Goal: Information Seeking & Learning: Learn about a topic

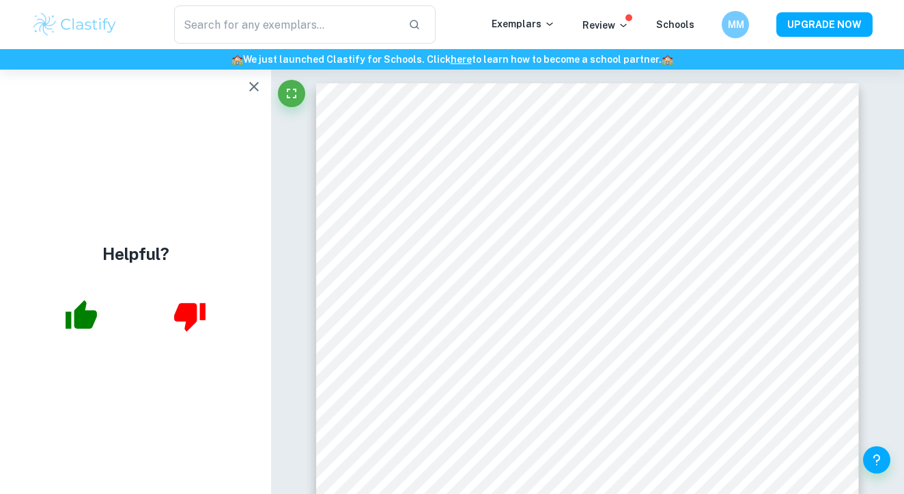
scroll to position [3273, 0]
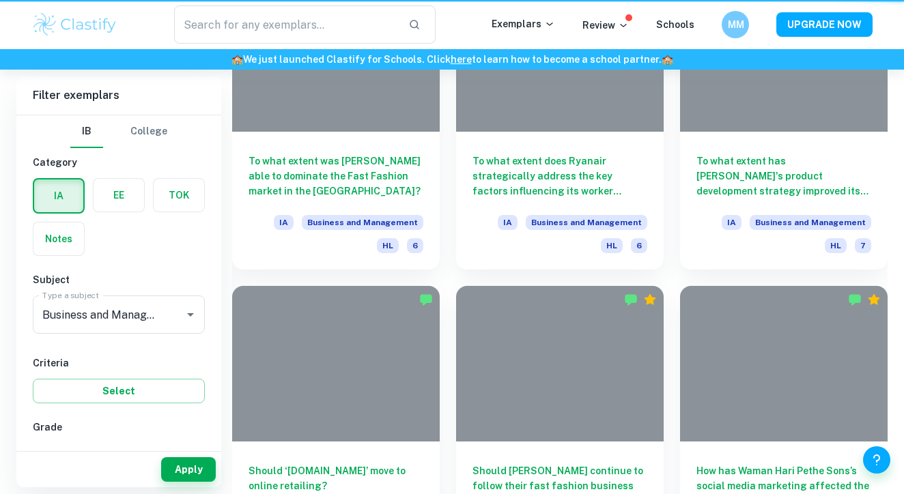
scroll to position [576, 0]
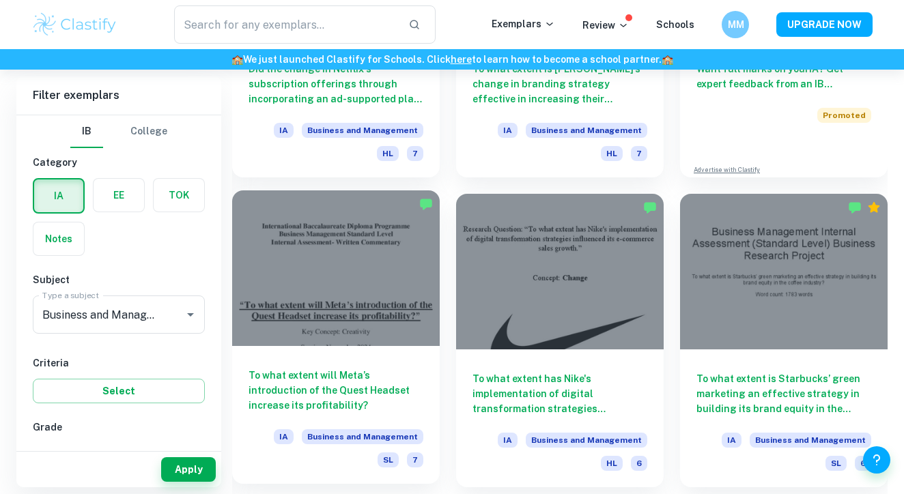
click at [324, 391] on h6 "To what extent will Meta’s introduction of the Quest Headset increase its profi…" at bounding box center [335, 390] width 175 height 45
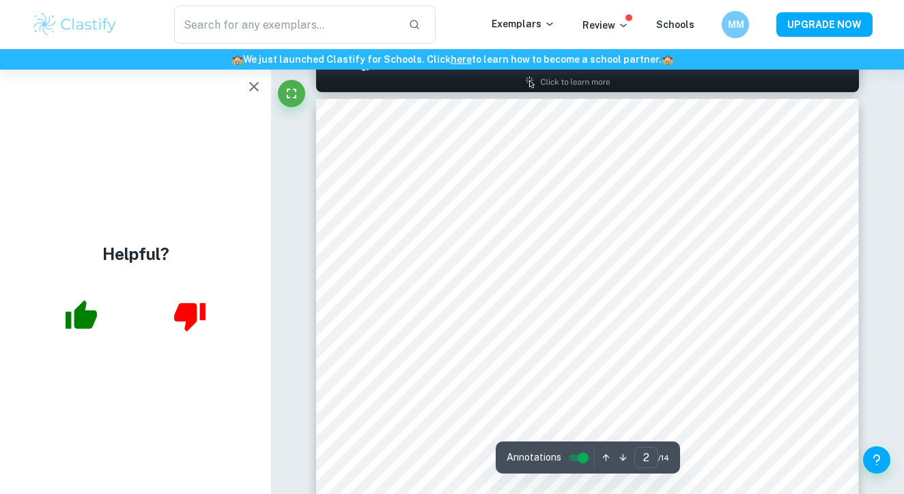
scroll to position [911, 0]
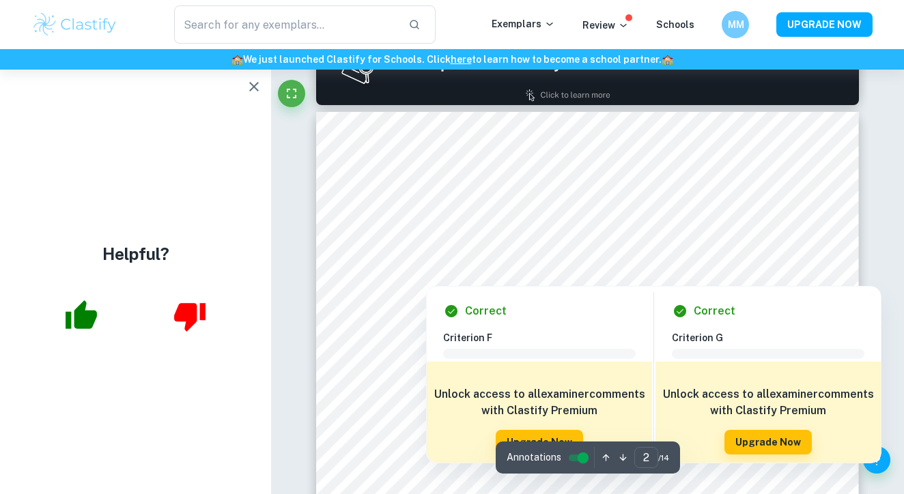
type input "1"
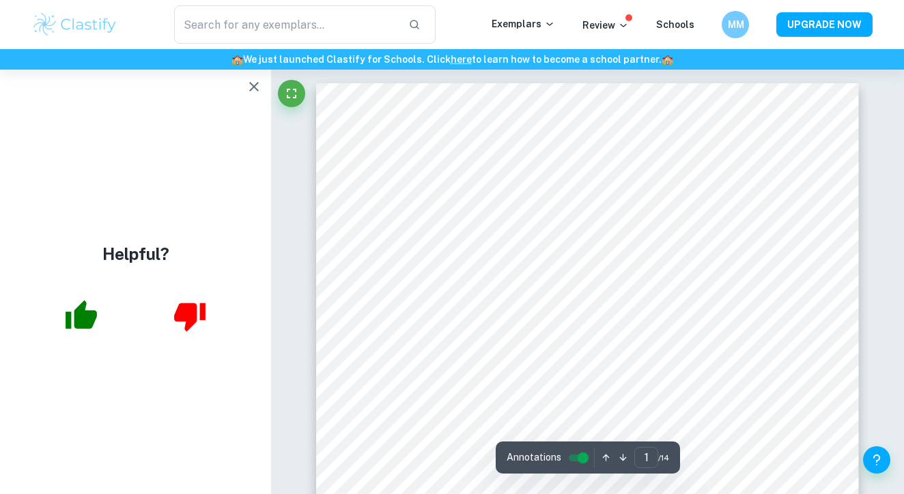
scroll to position [0, 0]
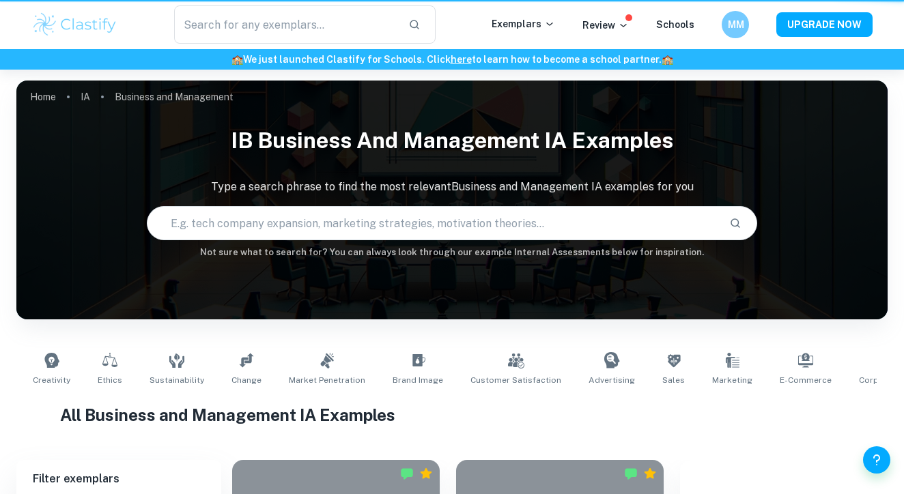
scroll to position [576, 0]
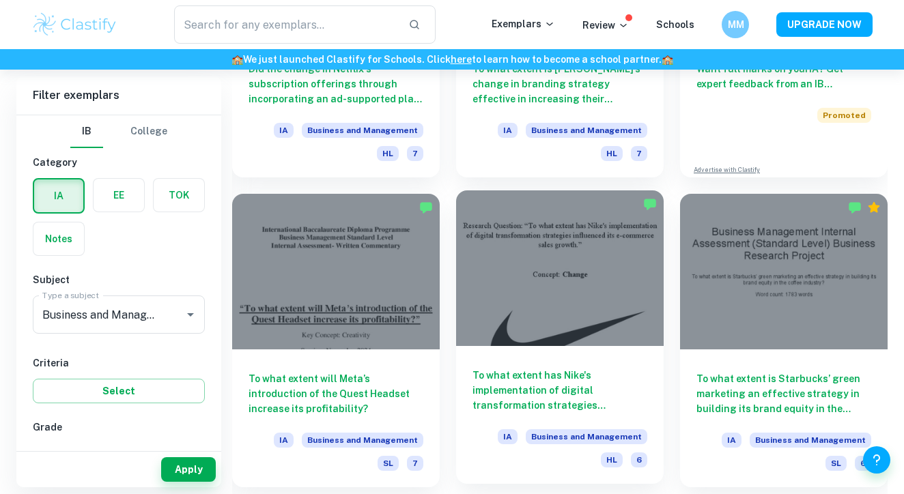
click at [524, 388] on h6 "To what extent has Nike's implementation of digital transformation strategies i…" at bounding box center [559, 390] width 175 height 45
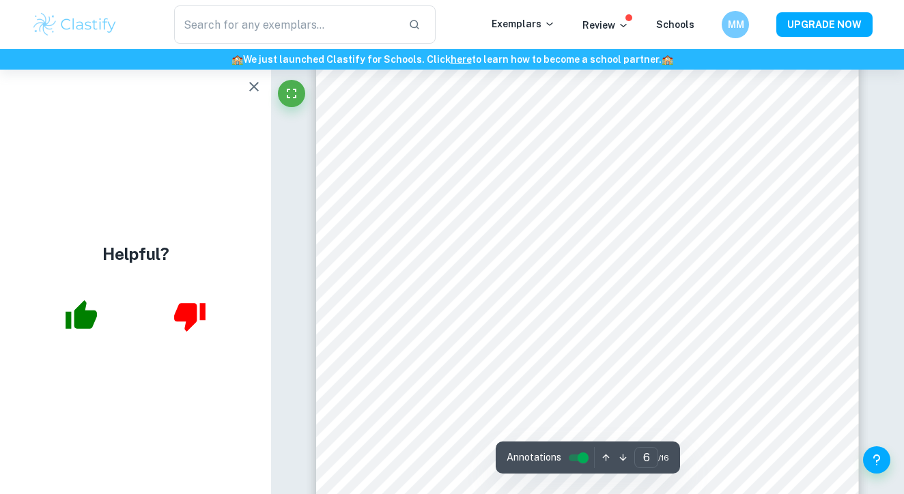
scroll to position [3854, 0]
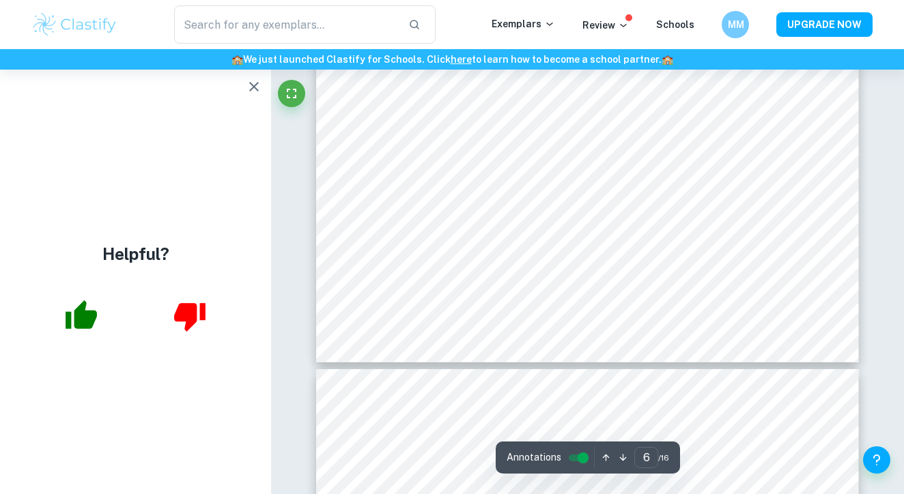
scroll to position [4291, 0]
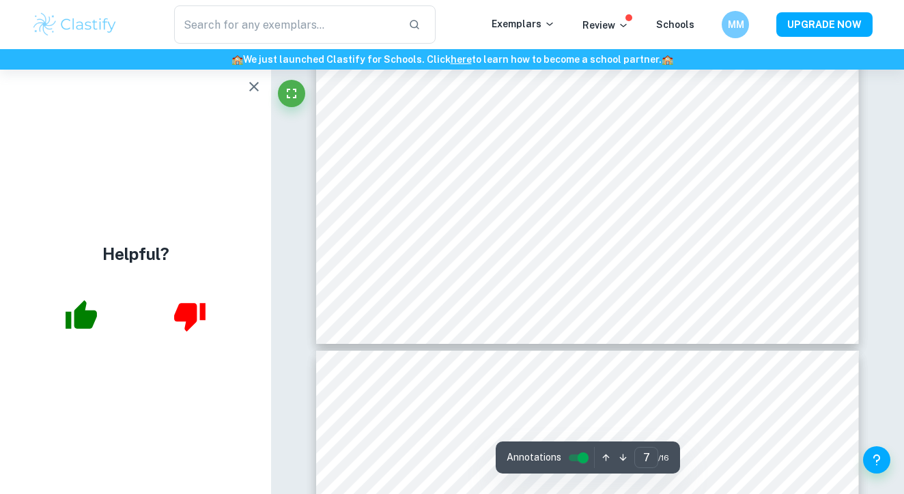
type input "6"
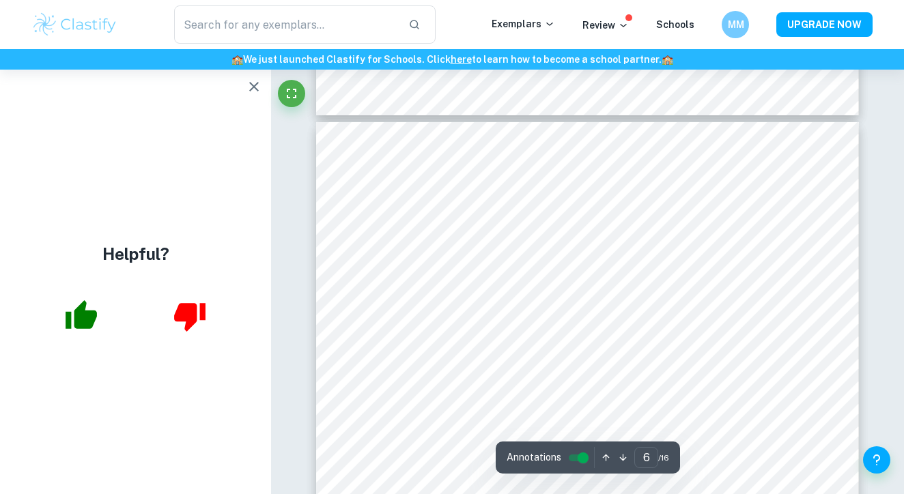
scroll to position [3742, 0]
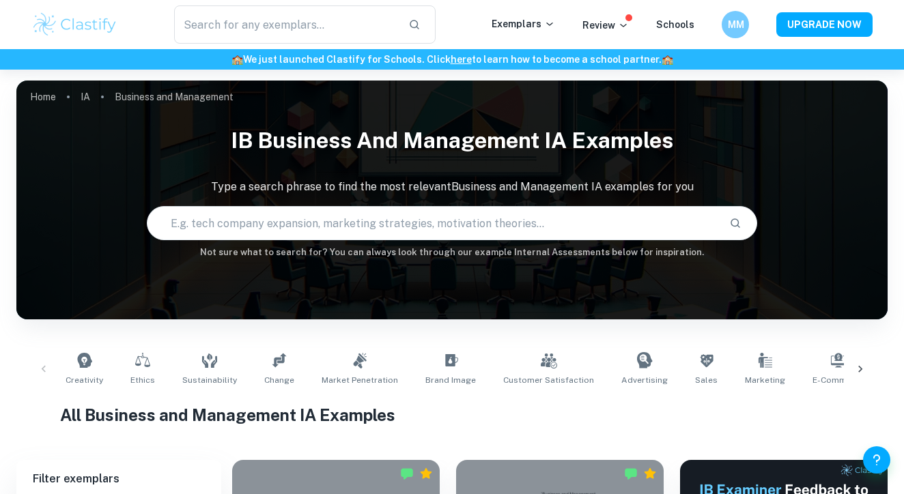
scroll to position [256, 0]
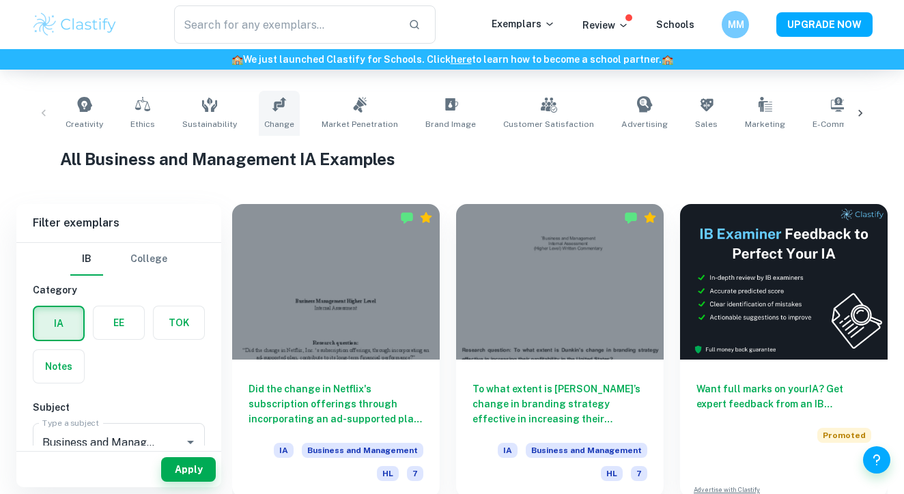
click at [271, 108] on icon at bounding box center [279, 104] width 16 height 16
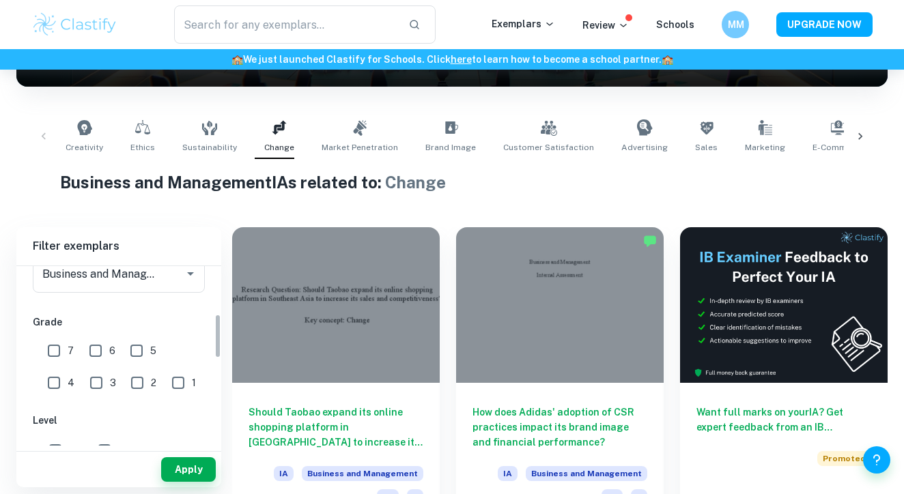
scroll to position [195, 0]
click at [61, 358] on input "7" at bounding box center [53, 348] width 27 height 27
checkbox input "true"
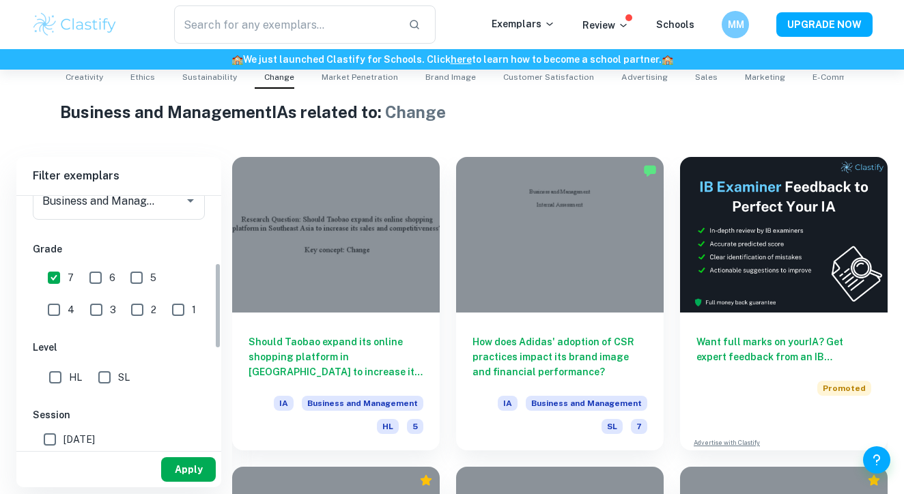
click at [185, 473] on button "Apply" at bounding box center [188, 469] width 55 height 25
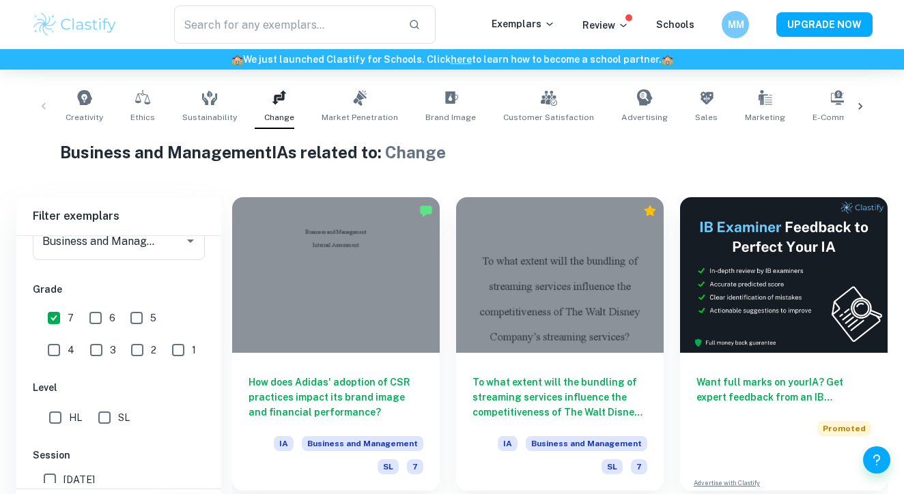
scroll to position [326, 0]
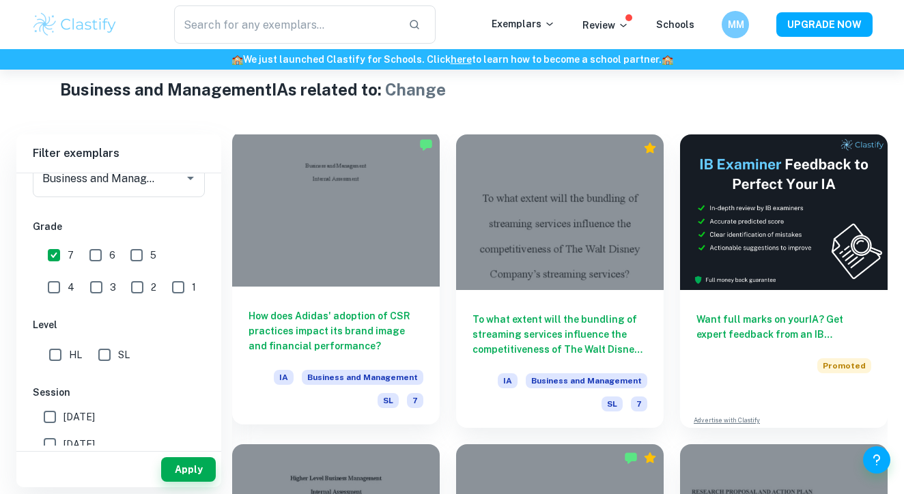
click at [319, 317] on h6 "How does Adidas' adoption of CSR practices impact its brand image and financial…" at bounding box center [335, 331] width 175 height 45
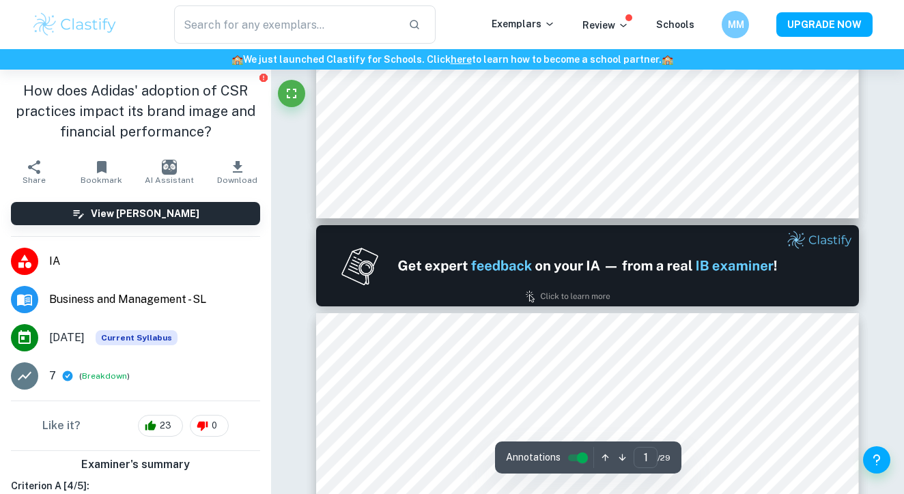
scroll to position [626, 0]
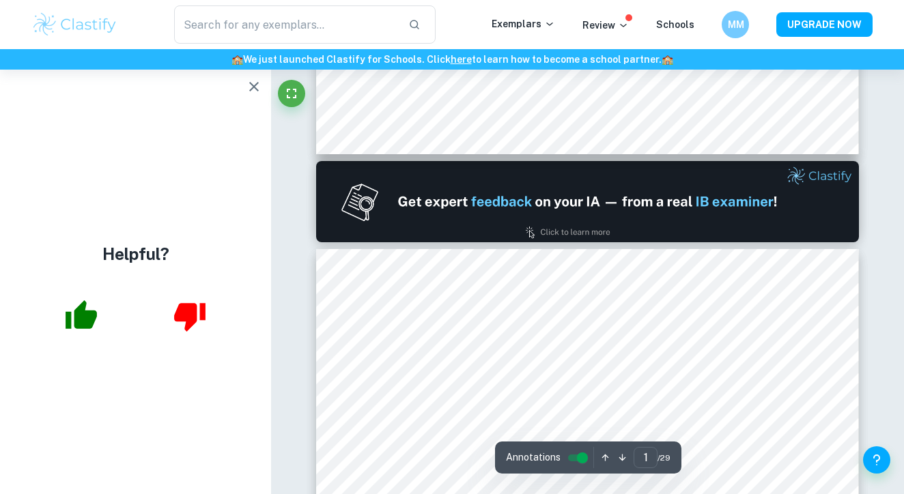
type input "2"
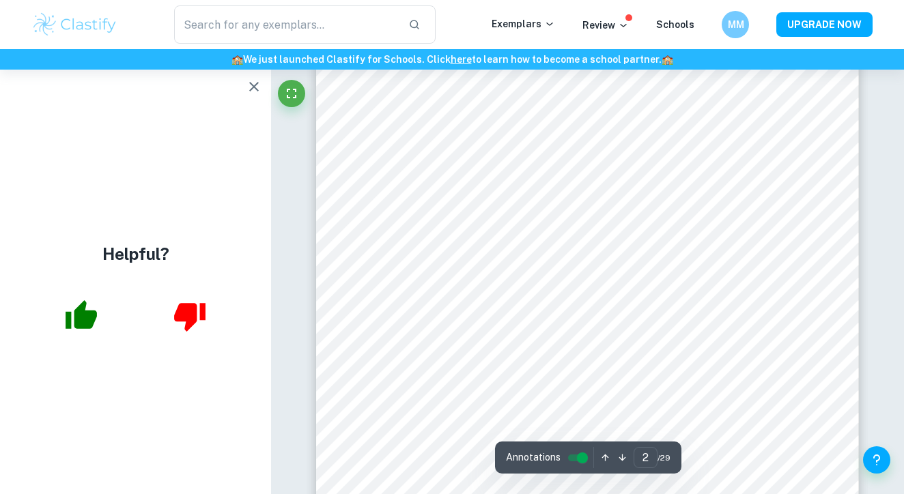
scroll to position [930, 0]
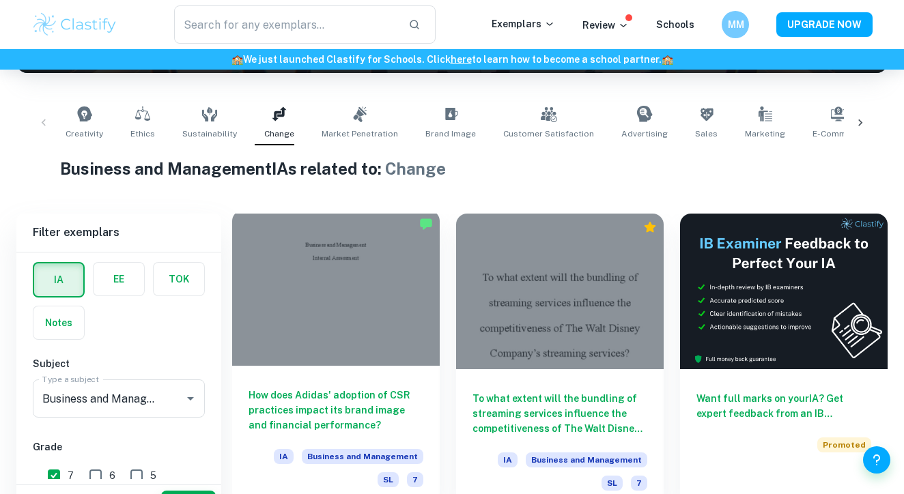
scroll to position [319, 0]
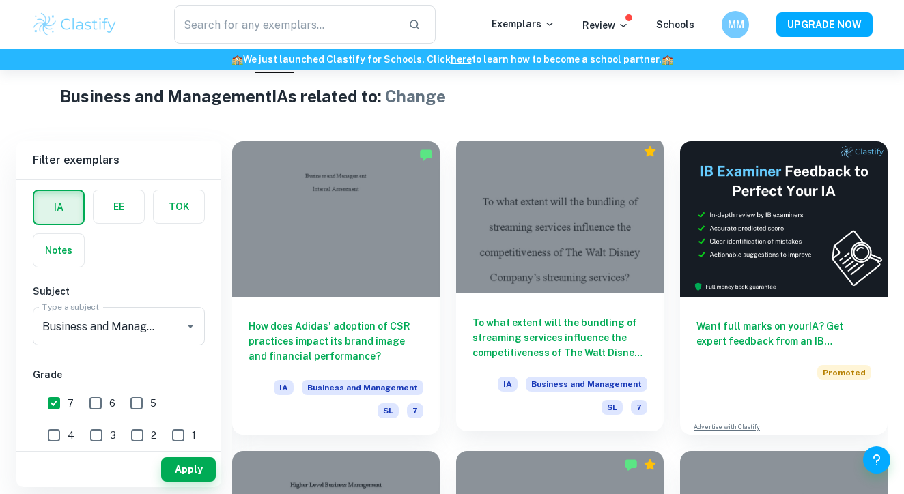
click at [573, 316] on h6 "To what extent will the bundling of streaming services influence the competitiv…" at bounding box center [559, 337] width 175 height 45
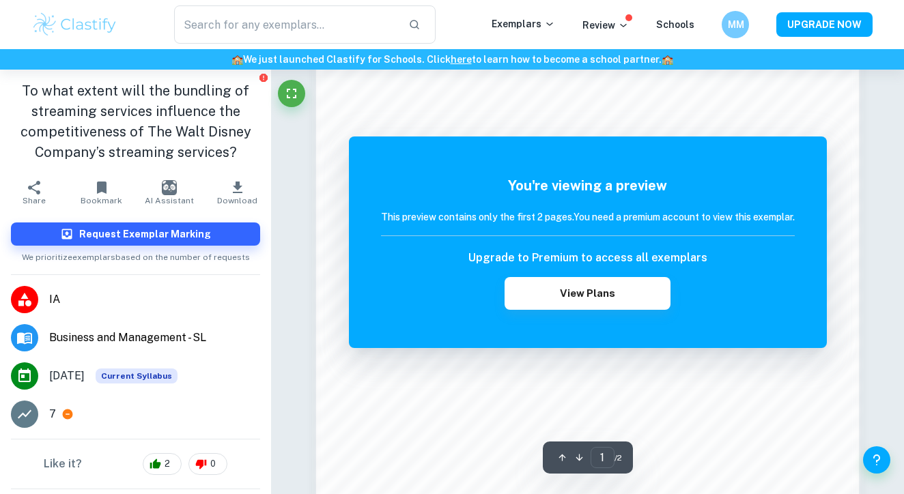
scroll to position [627, 0]
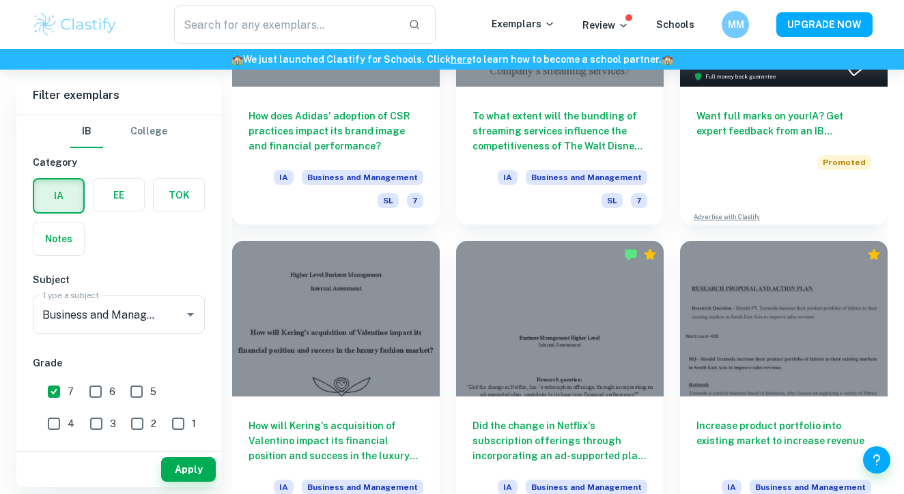
scroll to position [543, 0]
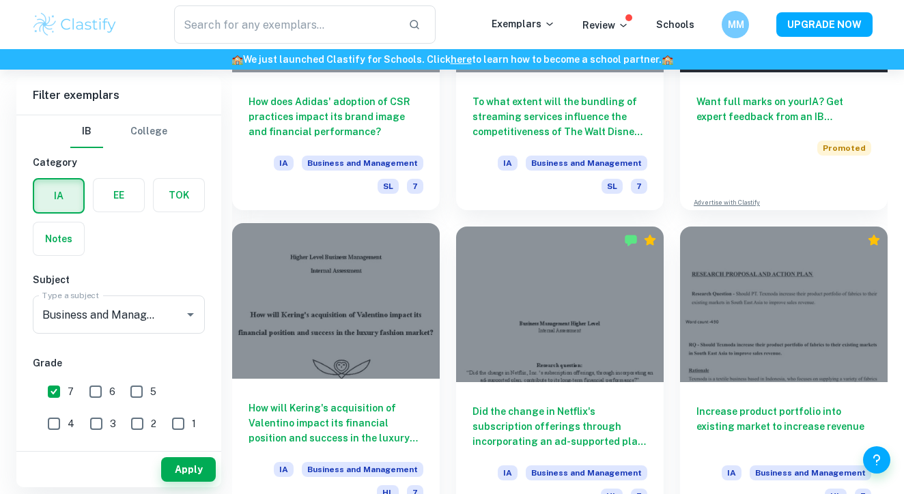
click at [354, 413] on h6 "How will Kering's acquisition of Valentino impact its financial position and su…" at bounding box center [335, 423] width 175 height 45
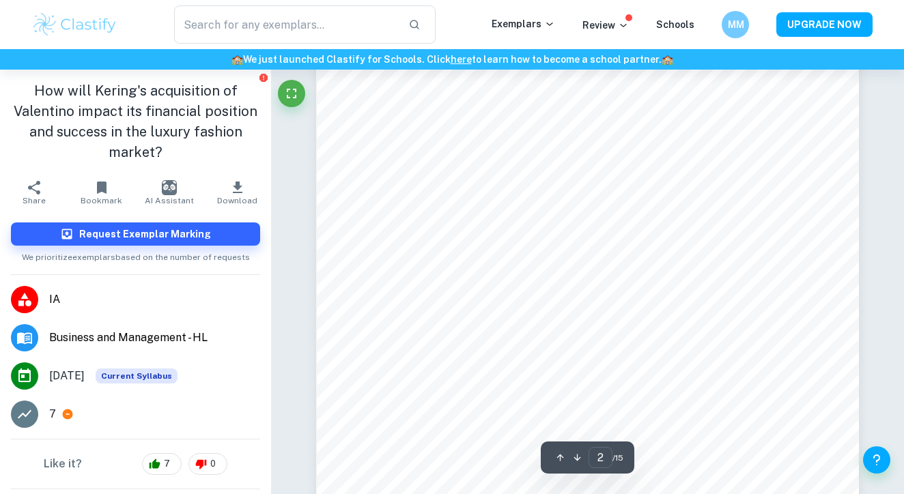
scroll to position [922, 0]
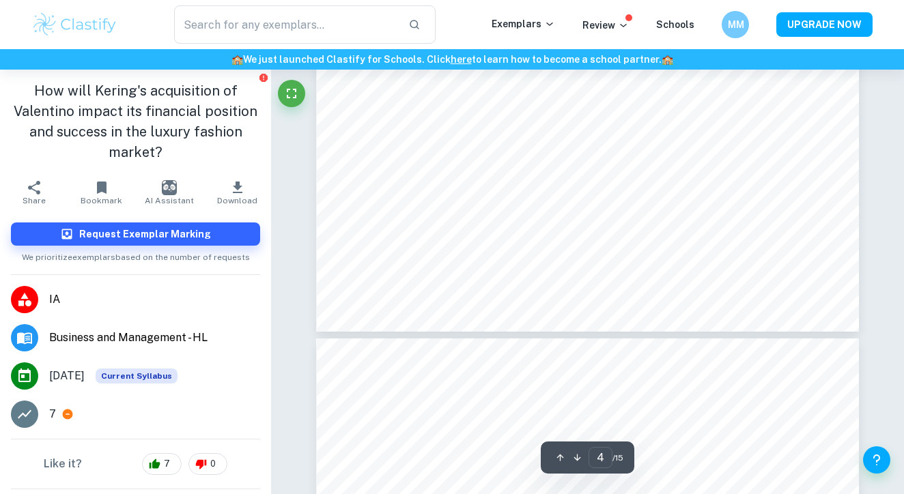
type input "5"
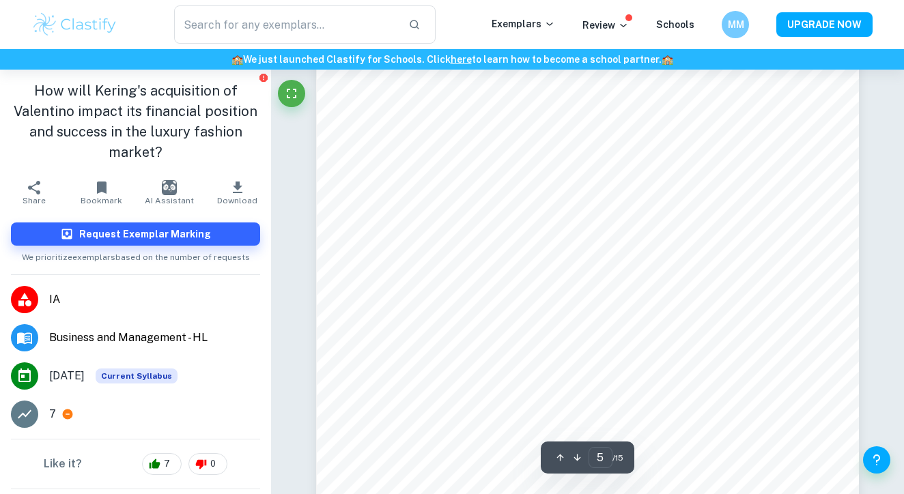
scroll to position [3309, 0]
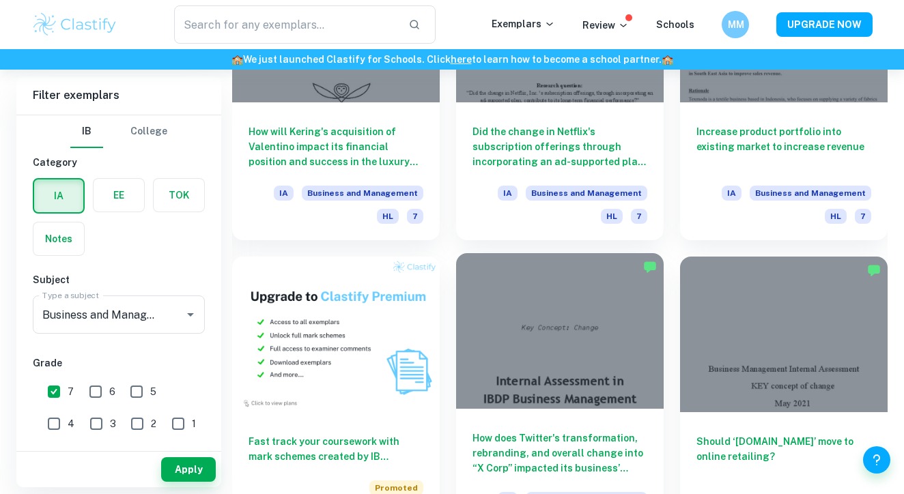
scroll to position [895, 0]
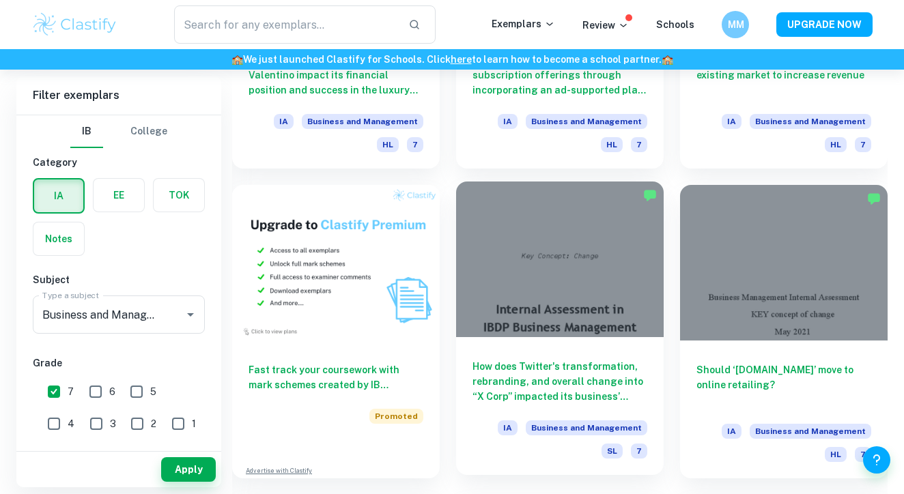
click at [578, 388] on h6 "How does Twitter's transformation, rebranding, and overall change into “X Corp”…" at bounding box center [559, 381] width 175 height 45
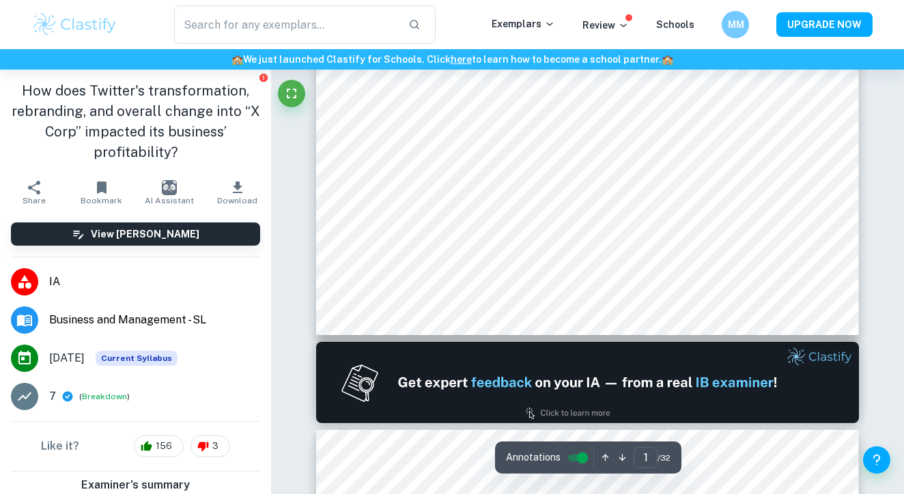
type input "2"
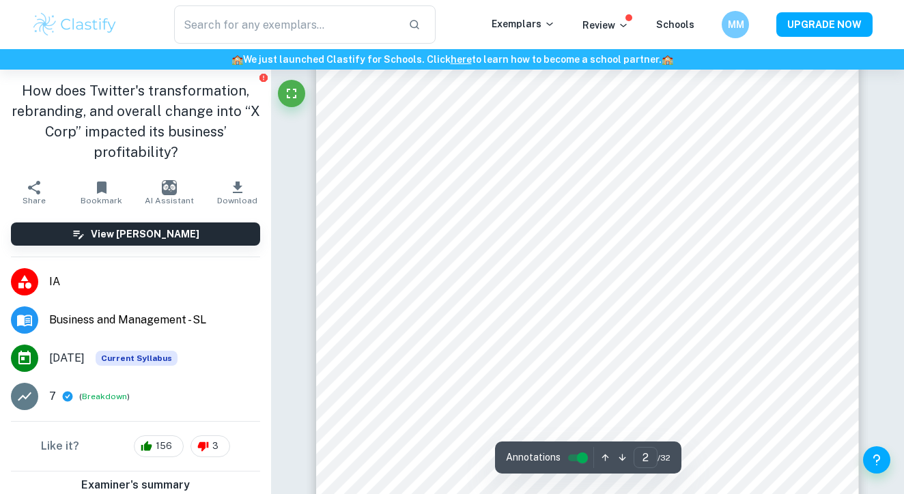
scroll to position [1057, 0]
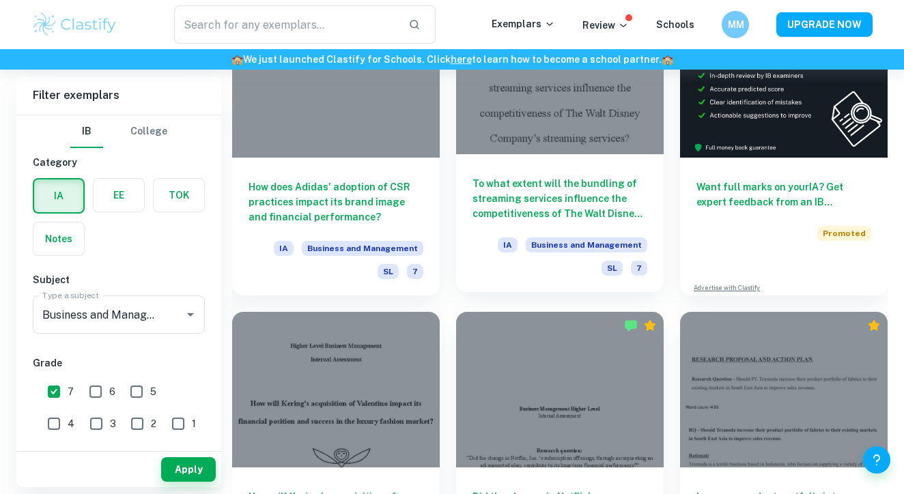
scroll to position [462, 0]
